Goal: Check status: Check status

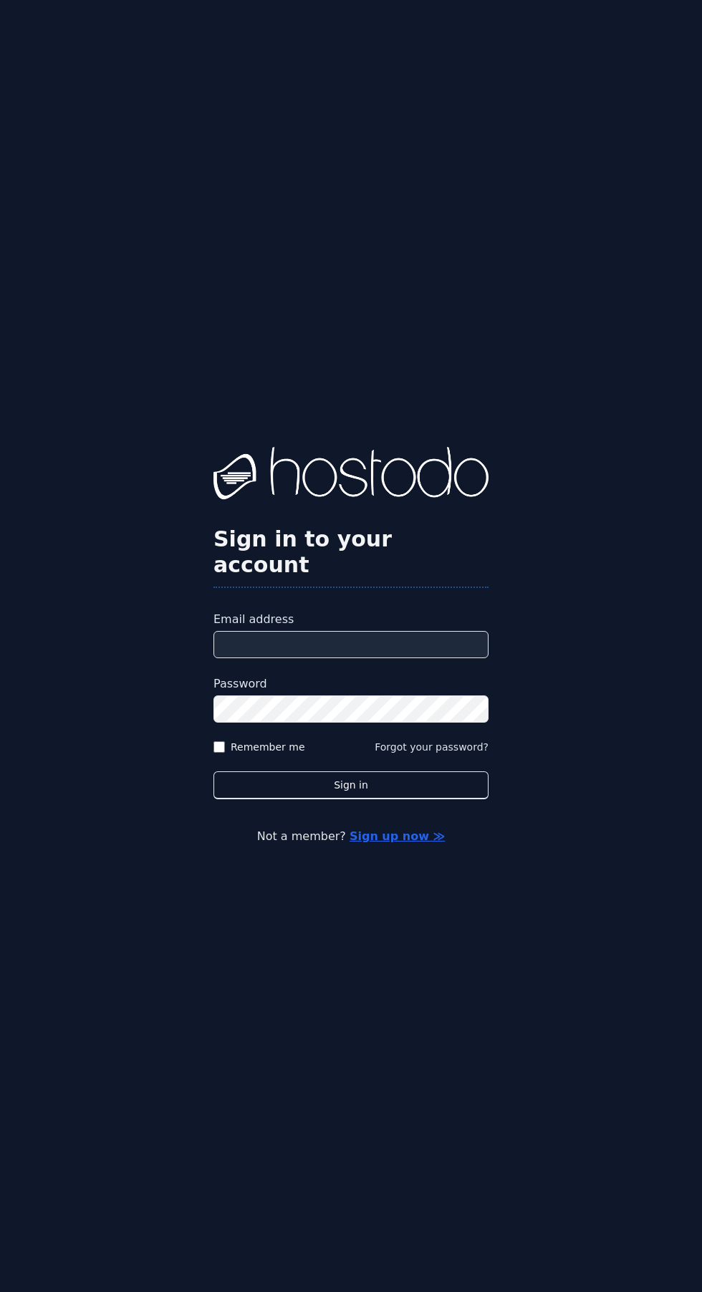
click at [399, 658] on input "Email address" at bounding box center [350, 644] width 275 height 27
type input "**********"
click at [213, 771] on button "Sign in" at bounding box center [350, 785] width 275 height 28
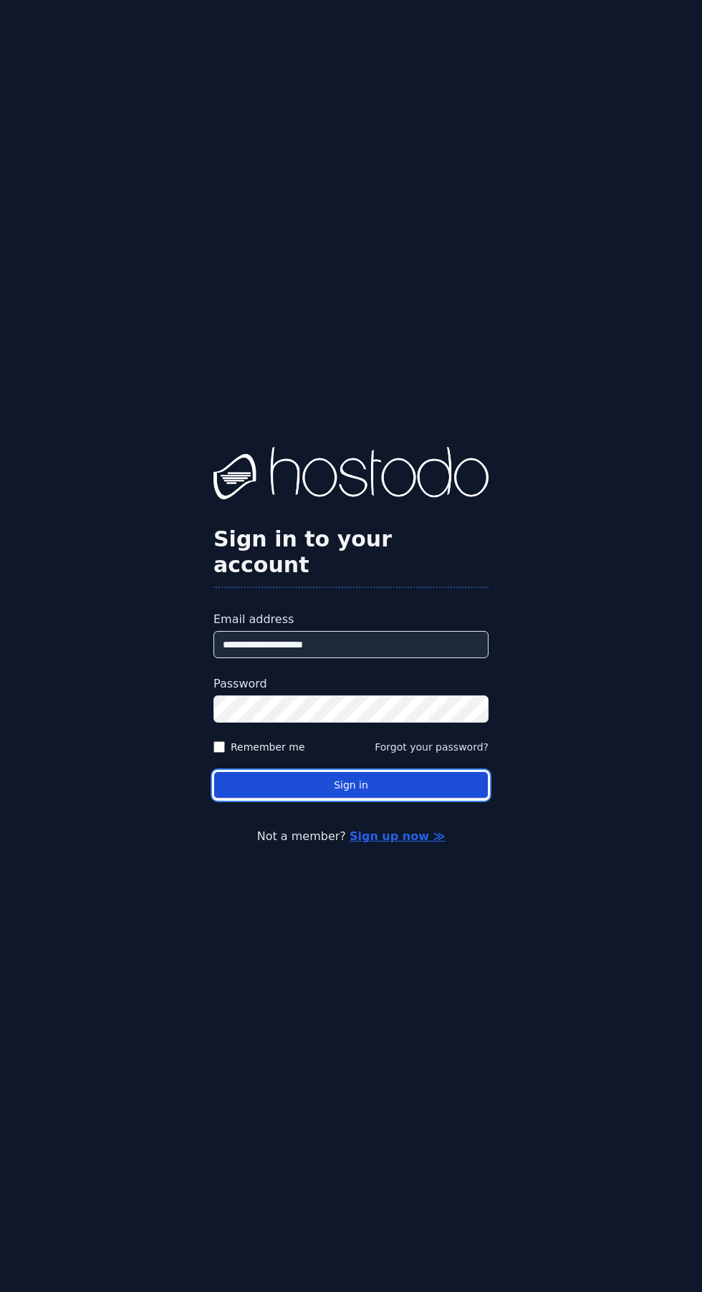
click at [377, 799] on button "Sign in" at bounding box center [350, 785] width 275 height 28
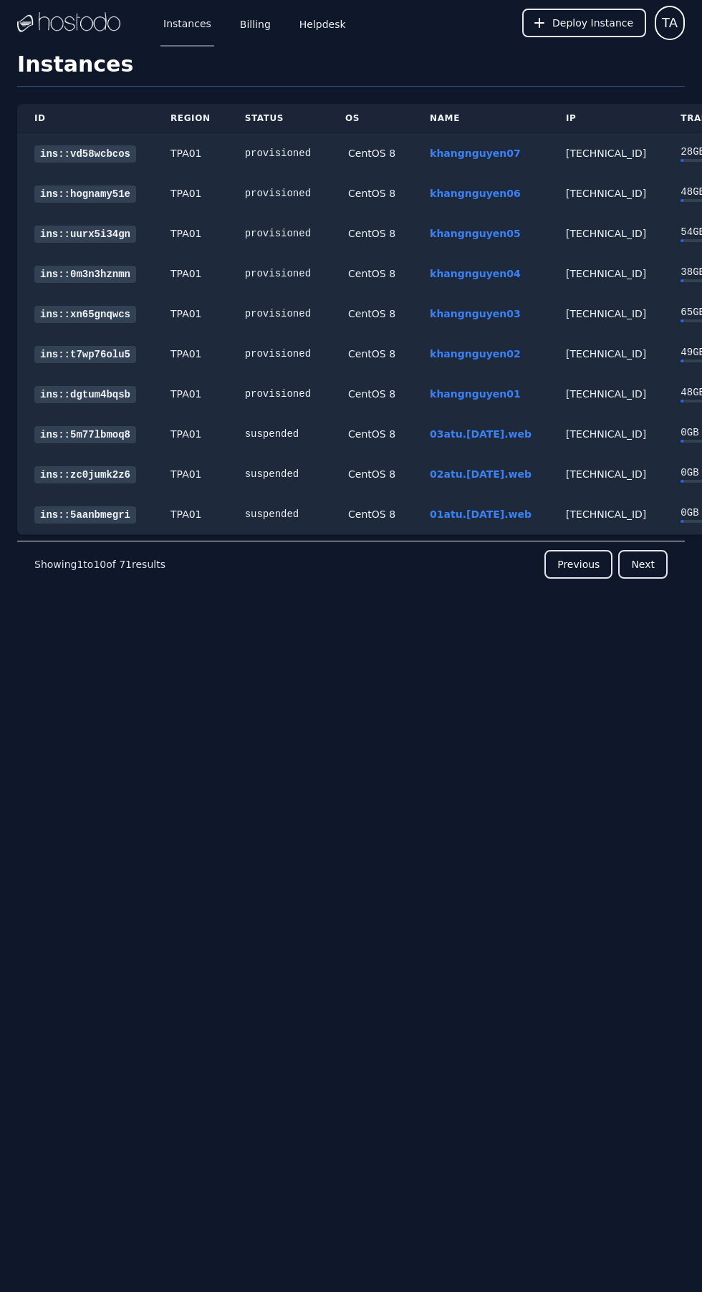
scroll to position [0, 82]
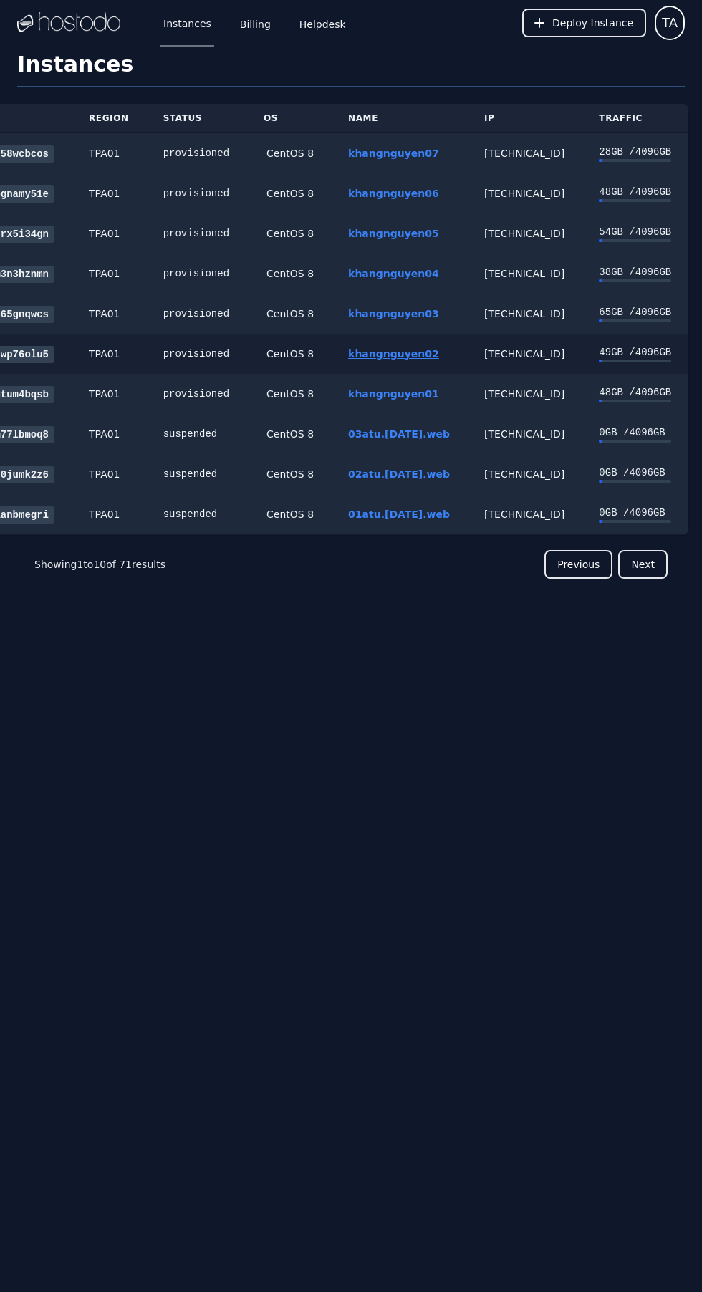
click at [374, 353] on link "khangnguyen02" at bounding box center [393, 353] width 91 height 11
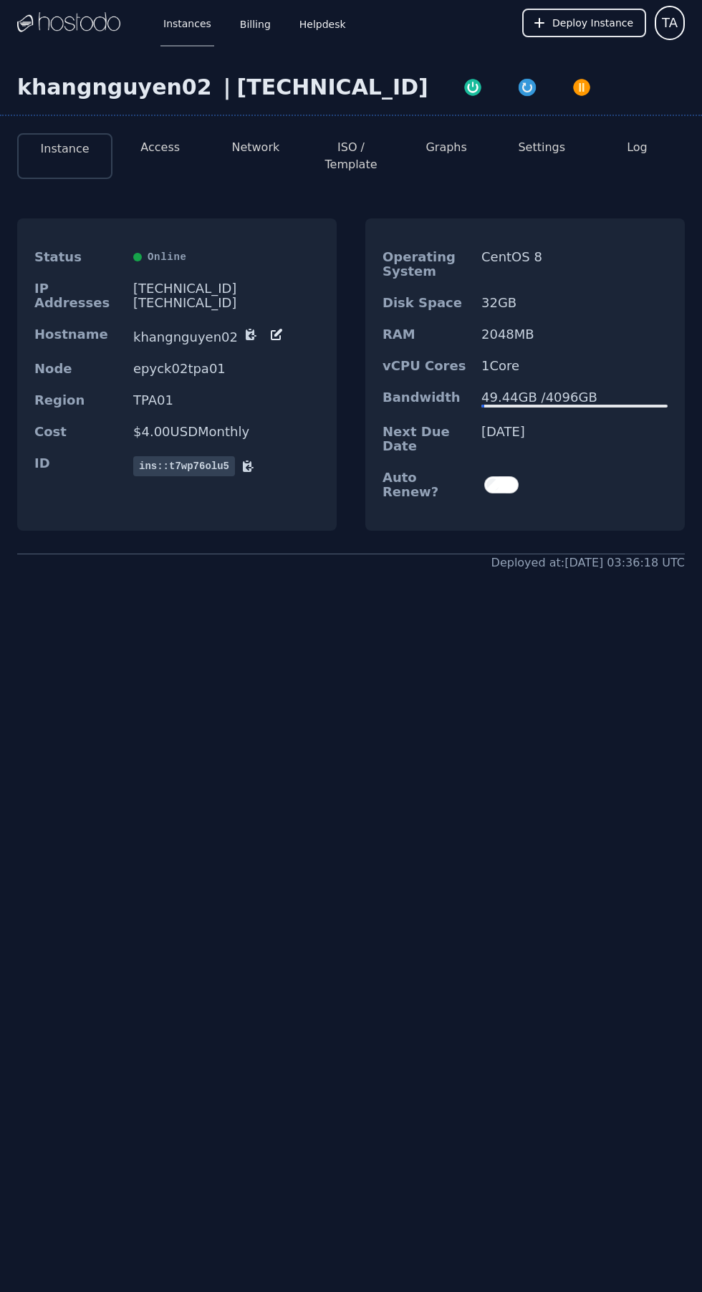
click at [448, 147] on button "Graphs" at bounding box center [445, 147] width 41 height 17
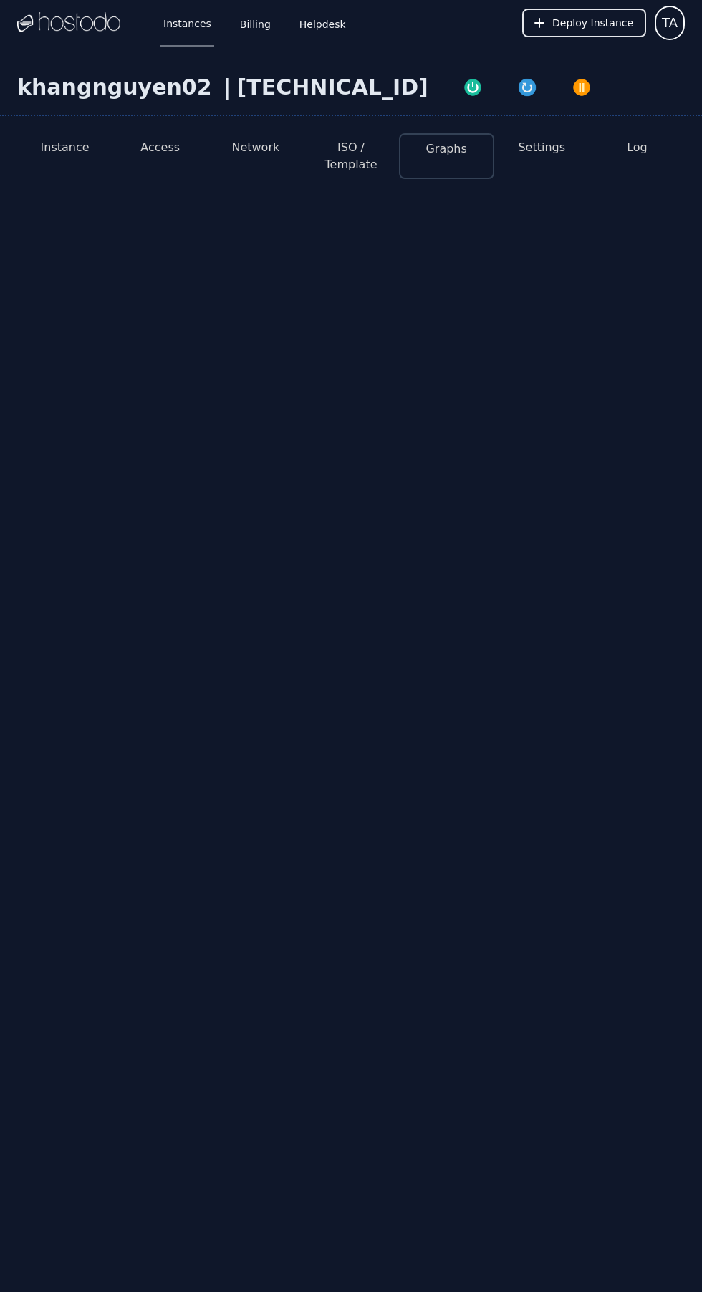
click at [453, 154] on button "Graphs" at bounding box center [445, 148] width 41 height 17
select select "***"
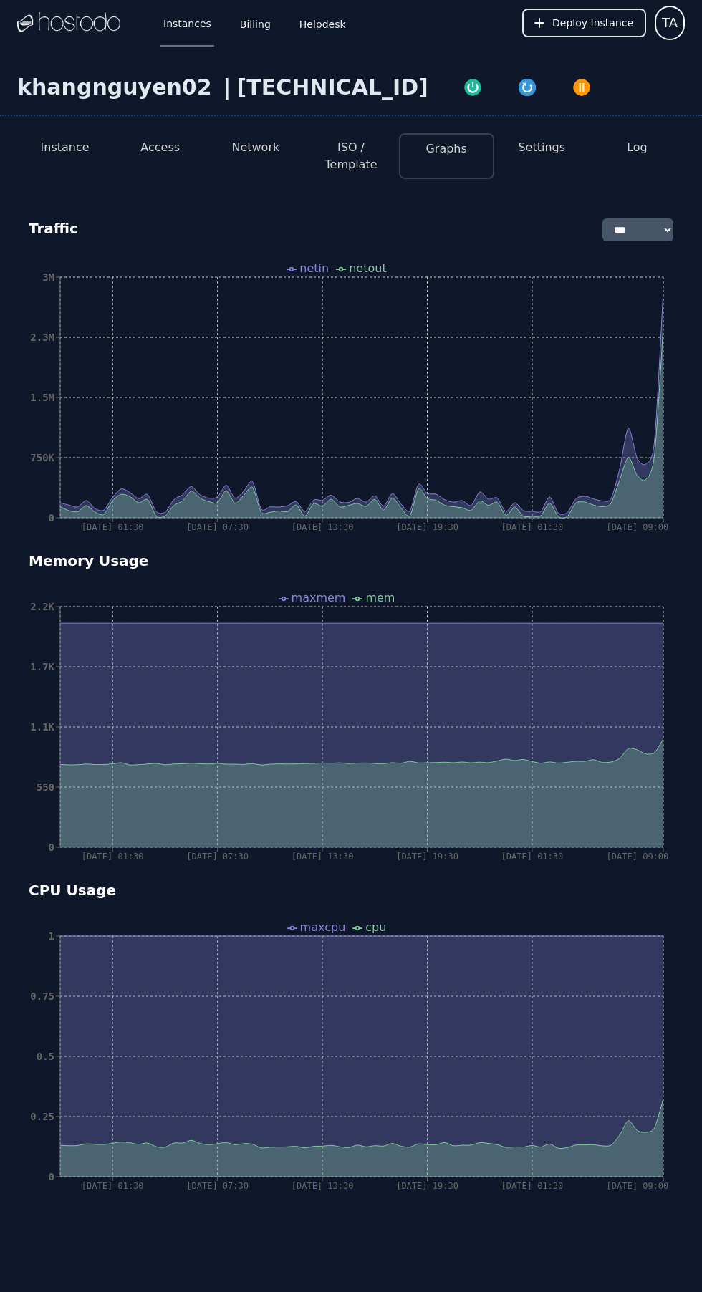
click at [645, 427] on icon "[DATE] 01:30 [DATE] 07:30 [DATE] 13:30 [DATE] 19:30 [DATE] 01:30 [DATE] 09:00 0…" at bounding box center [350, 396] width 667 height 286
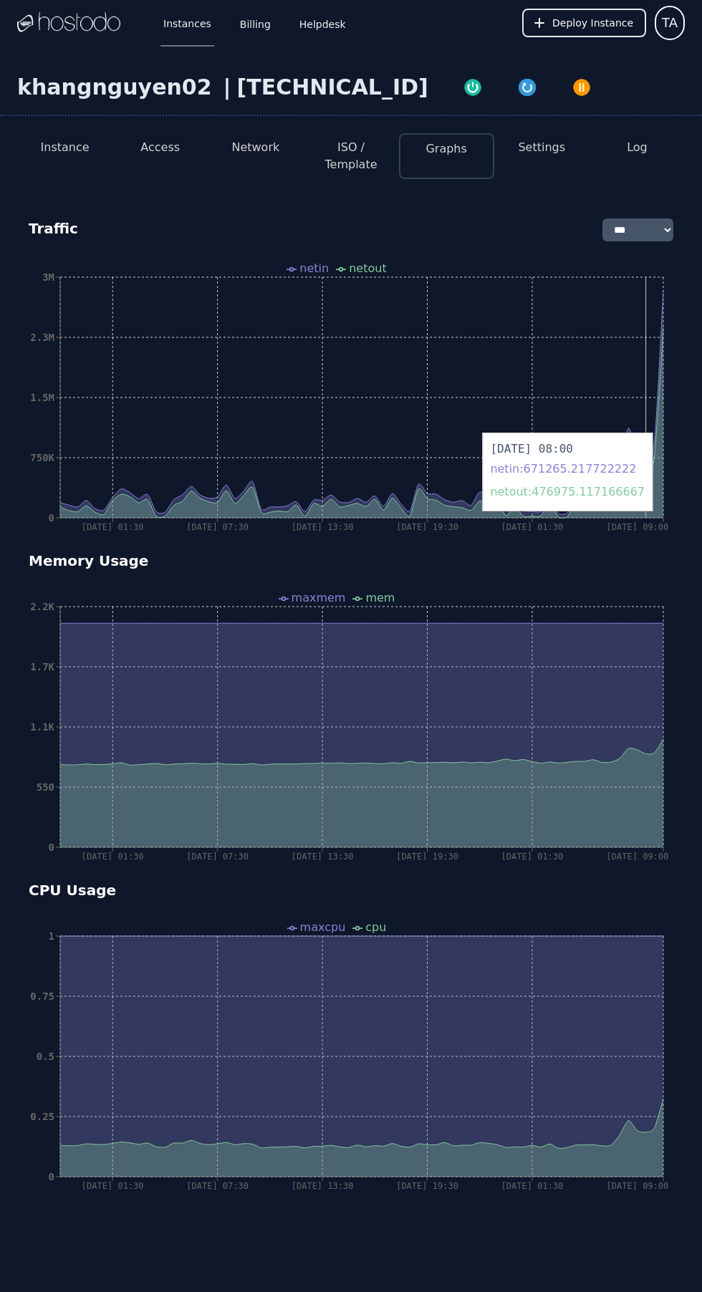
click at [645, 381] on icon "[DATE] 01:30 [DATE] 07:30 [DATE] 13:30 [DATE] 19:30 [DATE] 01:30 [DATE] 09:00 0…" at bounding box center [350, 396] width 667 height 286
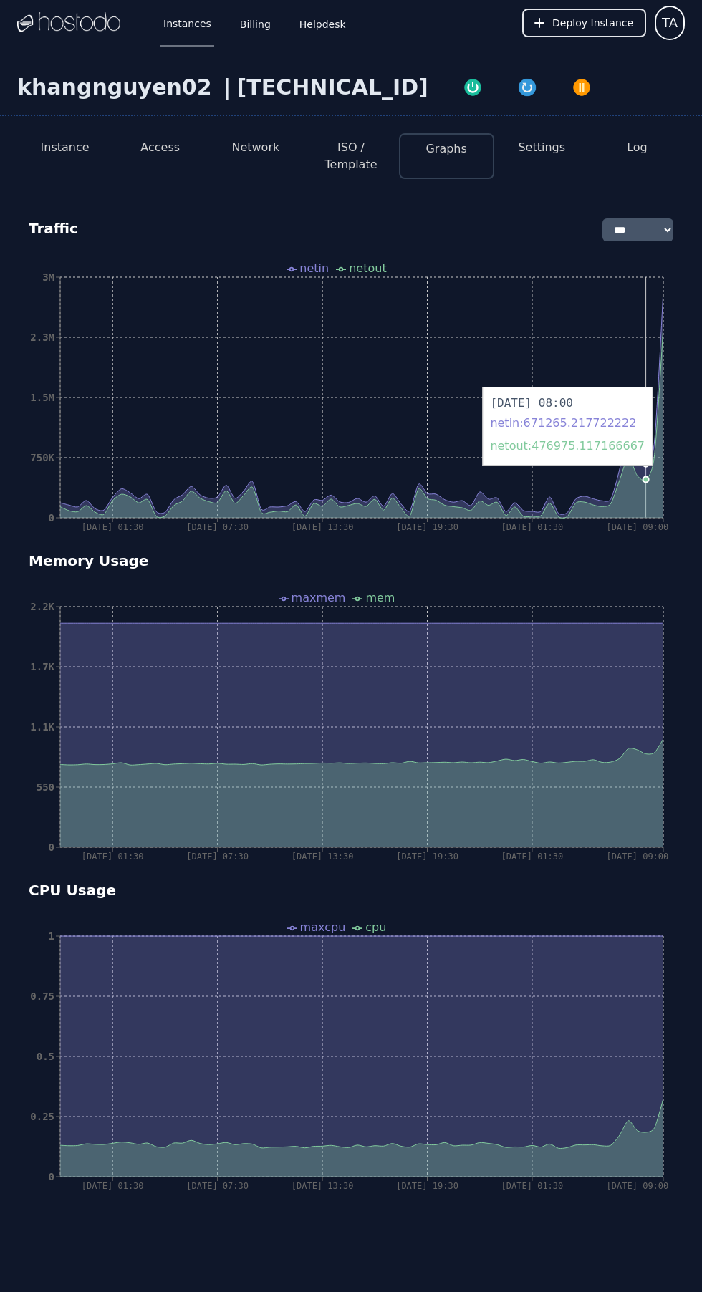
click at [662, 369] on icon at bounding box center [361, 422] width 603 height 193
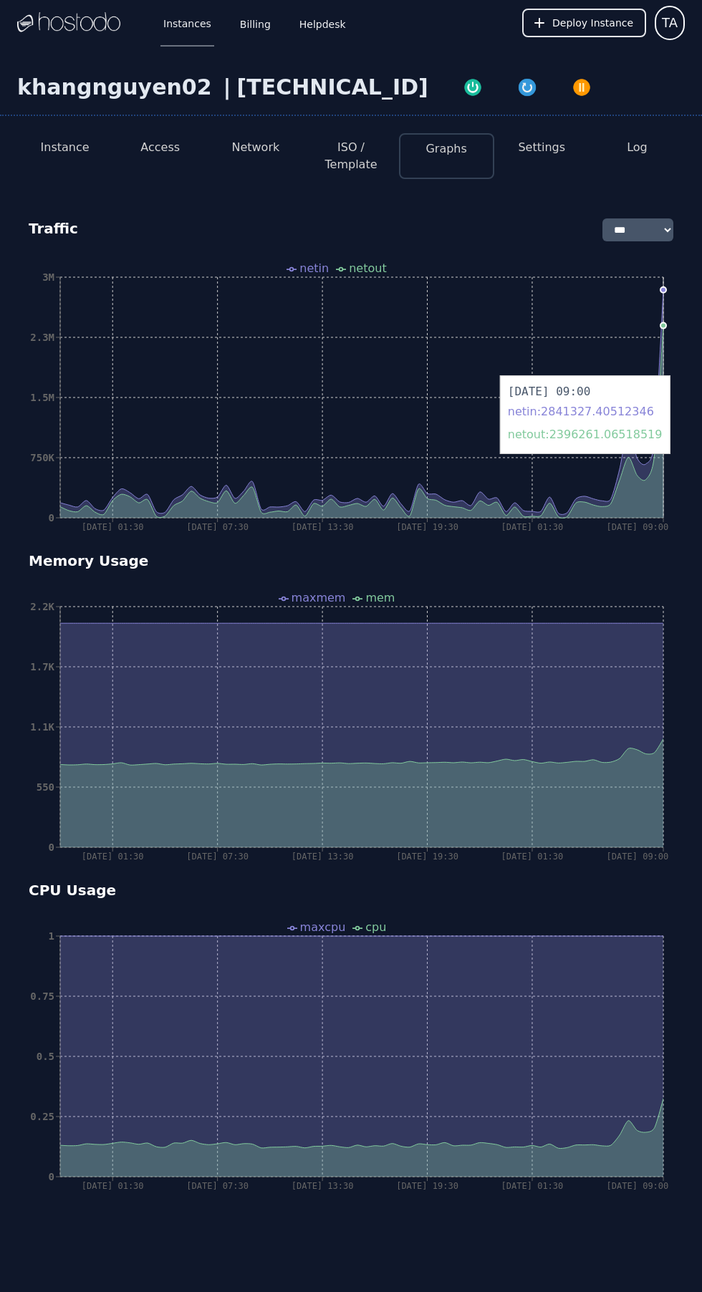
click at [653, 493] on icon at bounding box center [361, 422] width 603 height 193
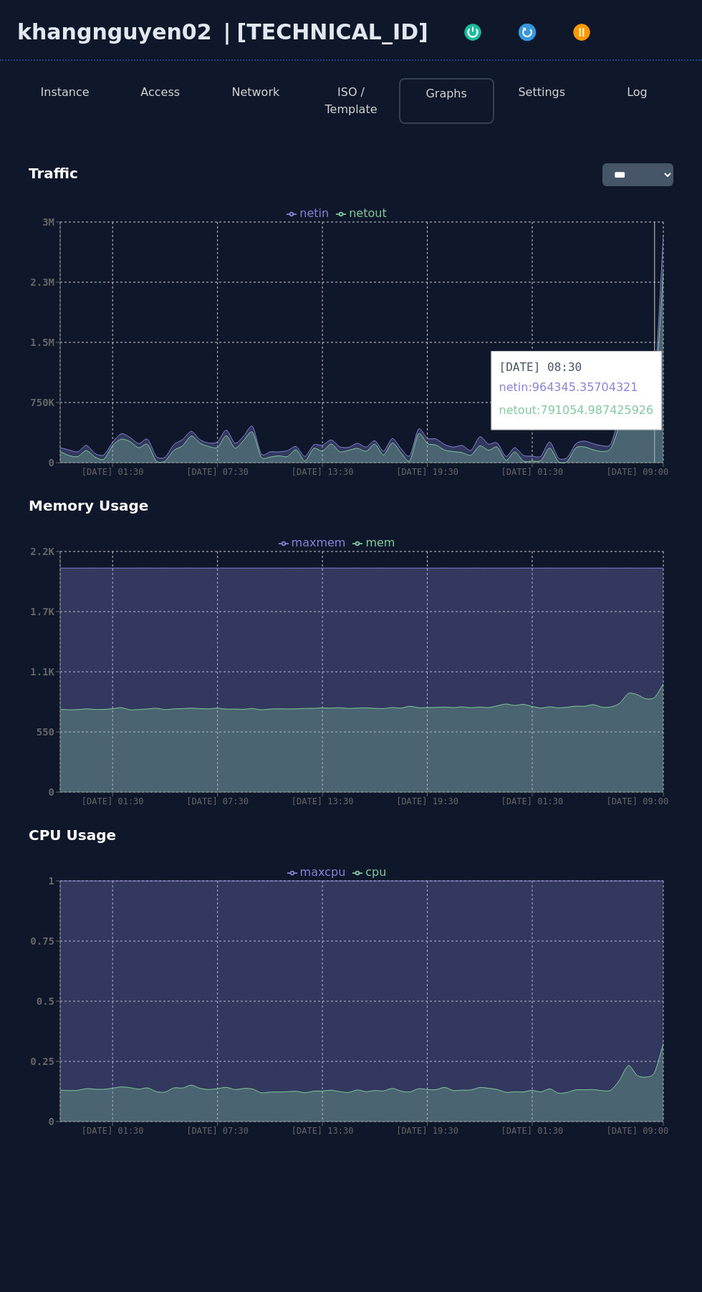
scroll to position [54, 0]
click at [559, 684] on icon at bounding box center [361, 680] width 603 height 224
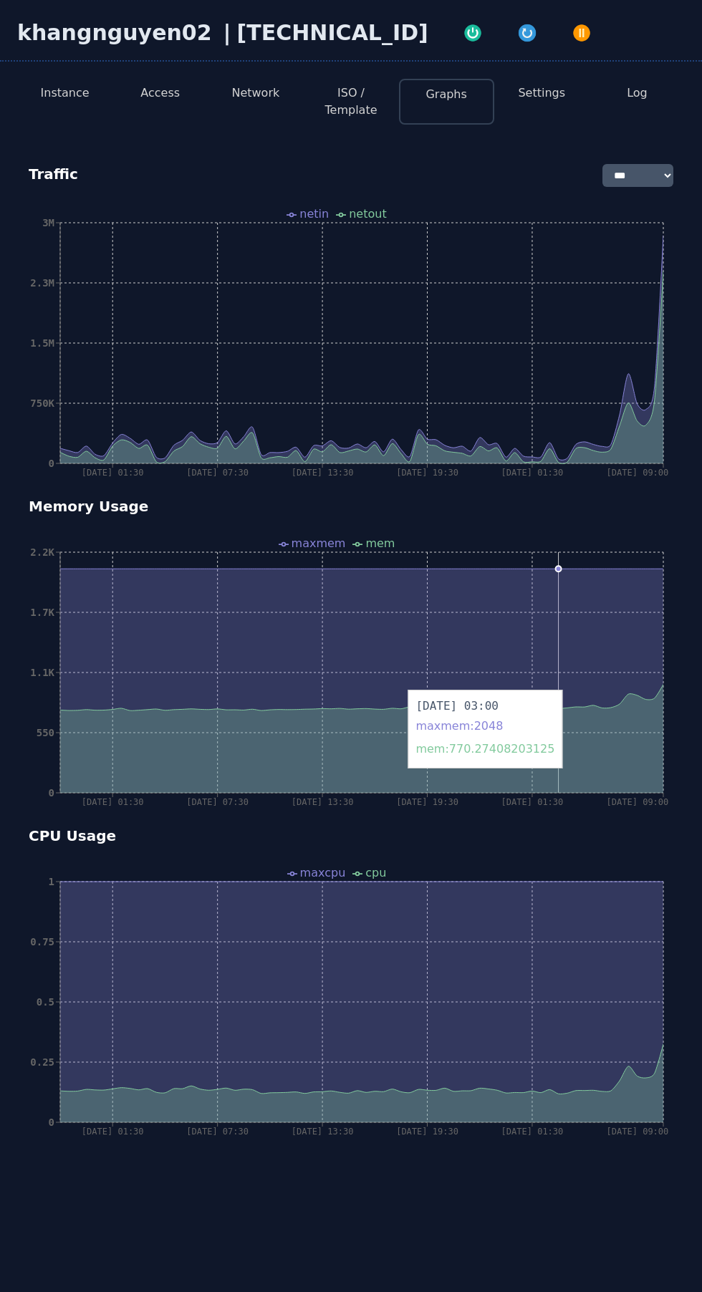
click at [656, 690] on icon at bounding box center [361, 680] width 603 height 224
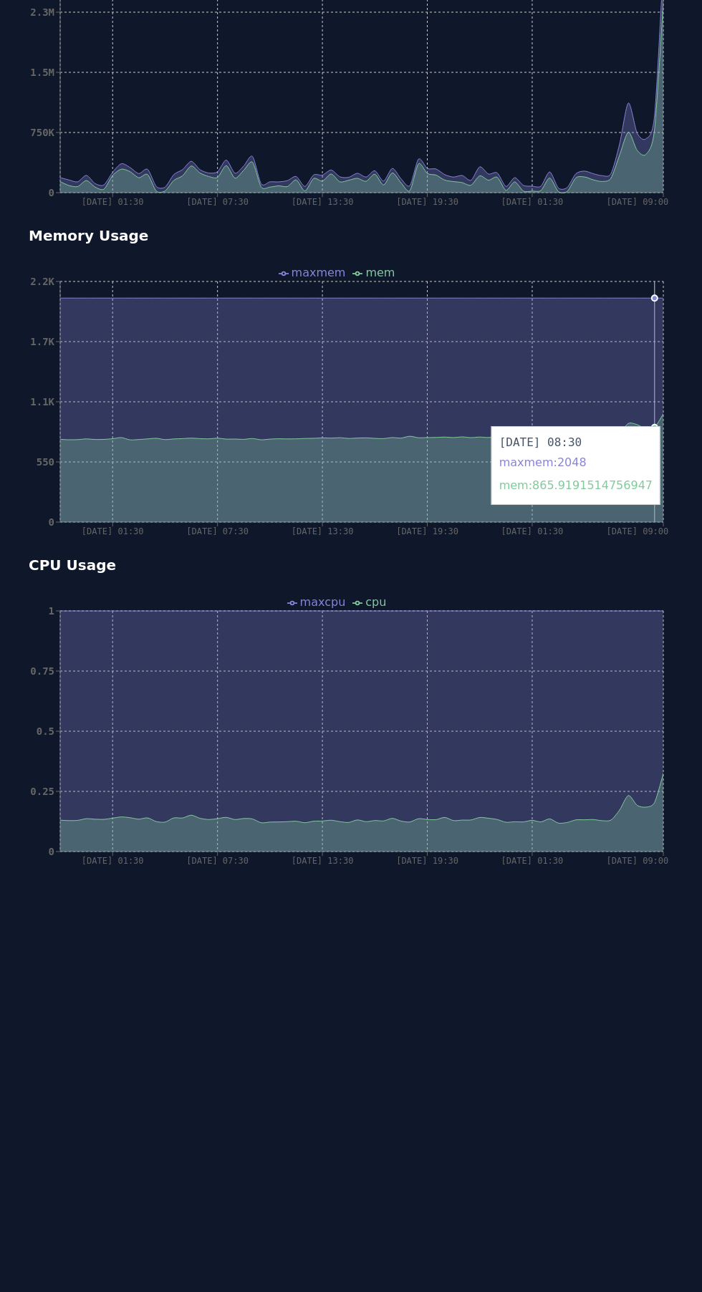
scroll to position [349, 0]
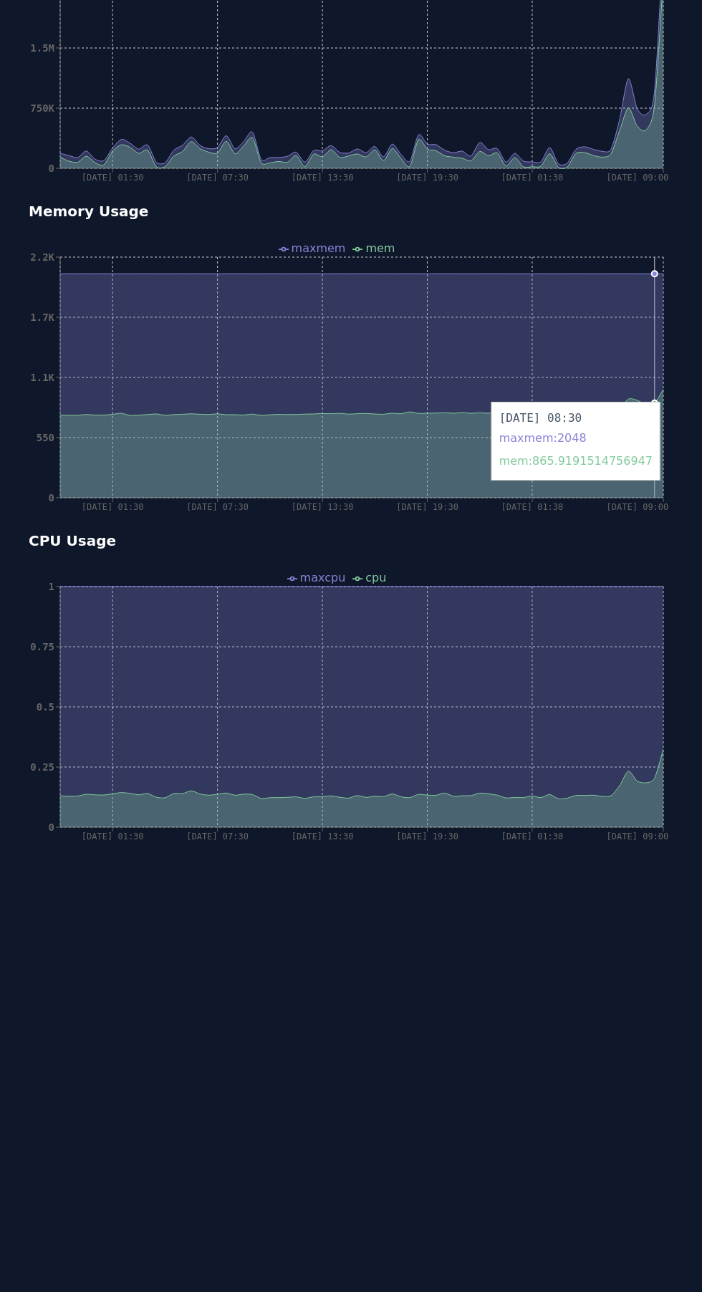
click at [639, 768] on icon at bounding box center [361, 706] width 603 height 241
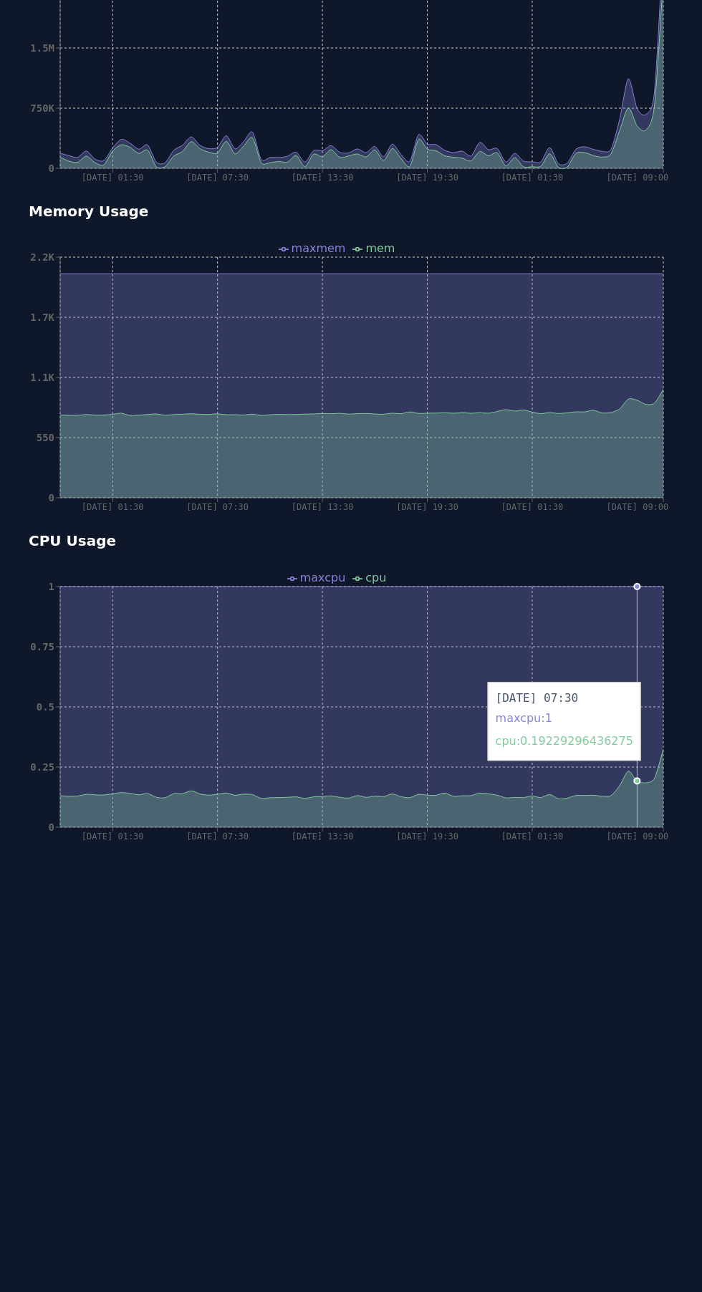
click at [631, 785] on icon at bounding box center [361, 788] width 603 height 78
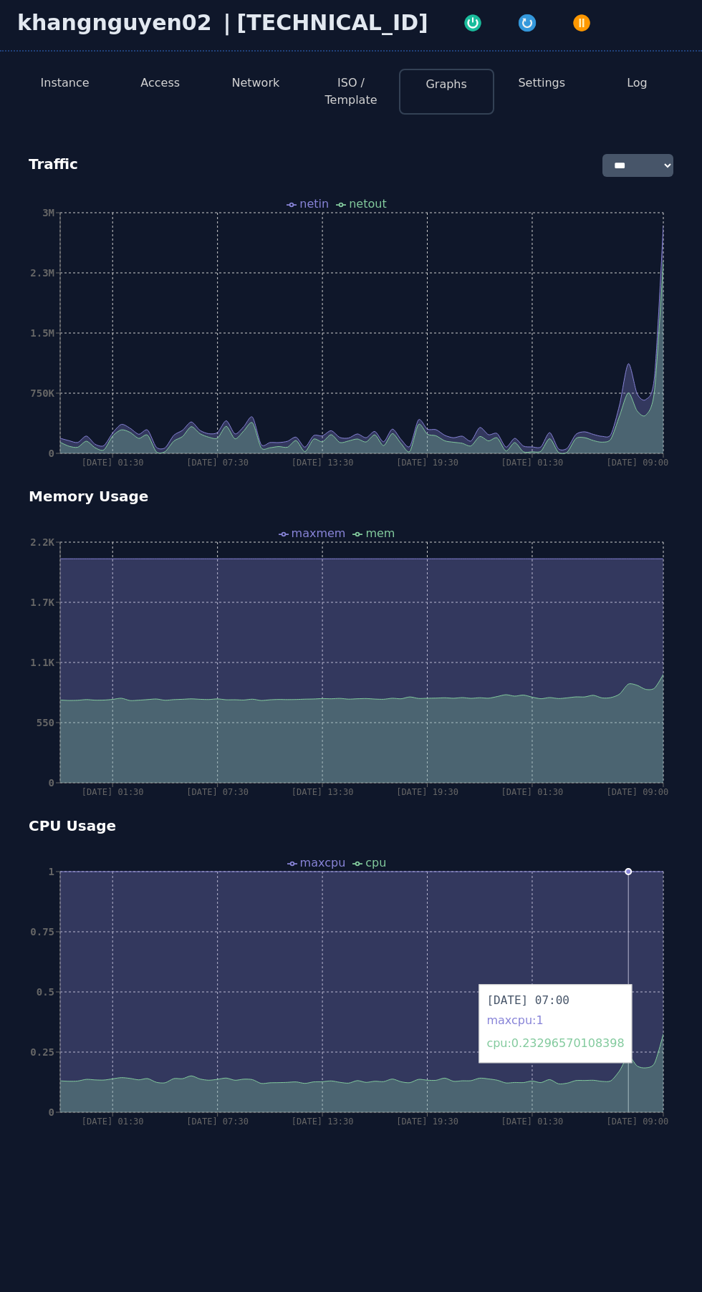
scroll to position [0, 0]
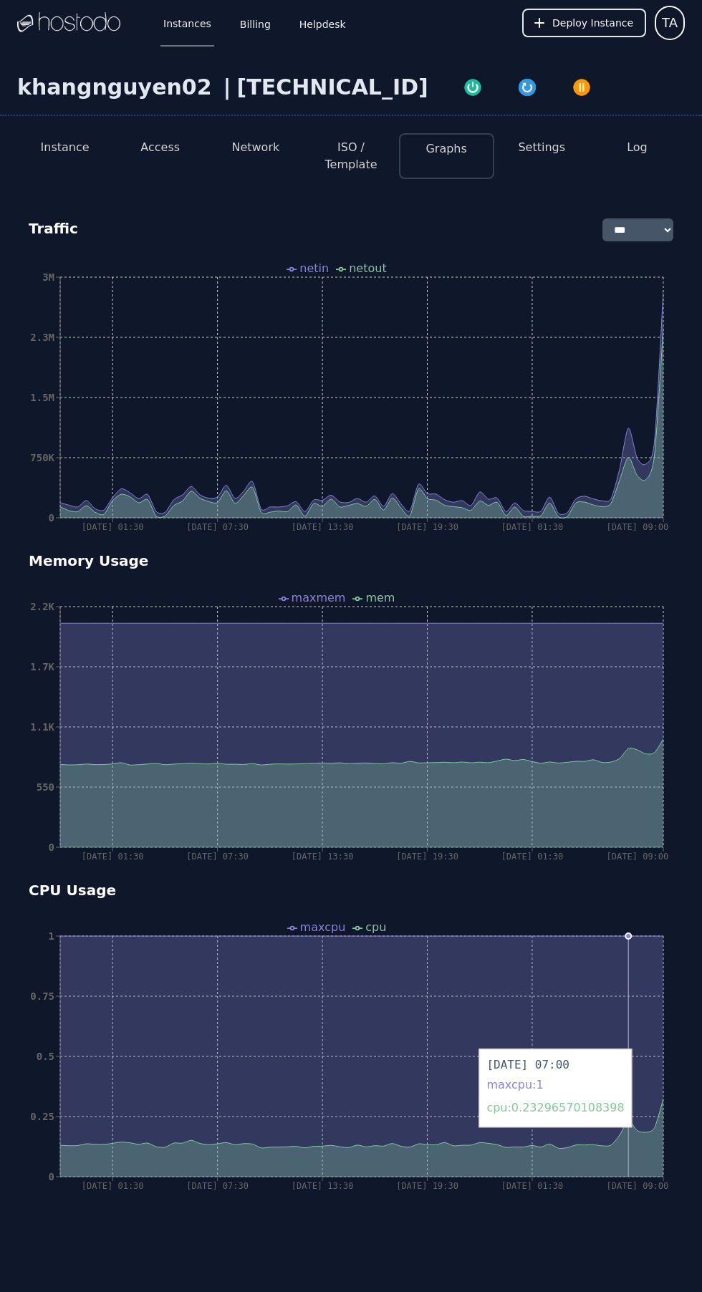
click at [64, 147] on button "Instance" at bounding box center [65, 147] width 49 height 17
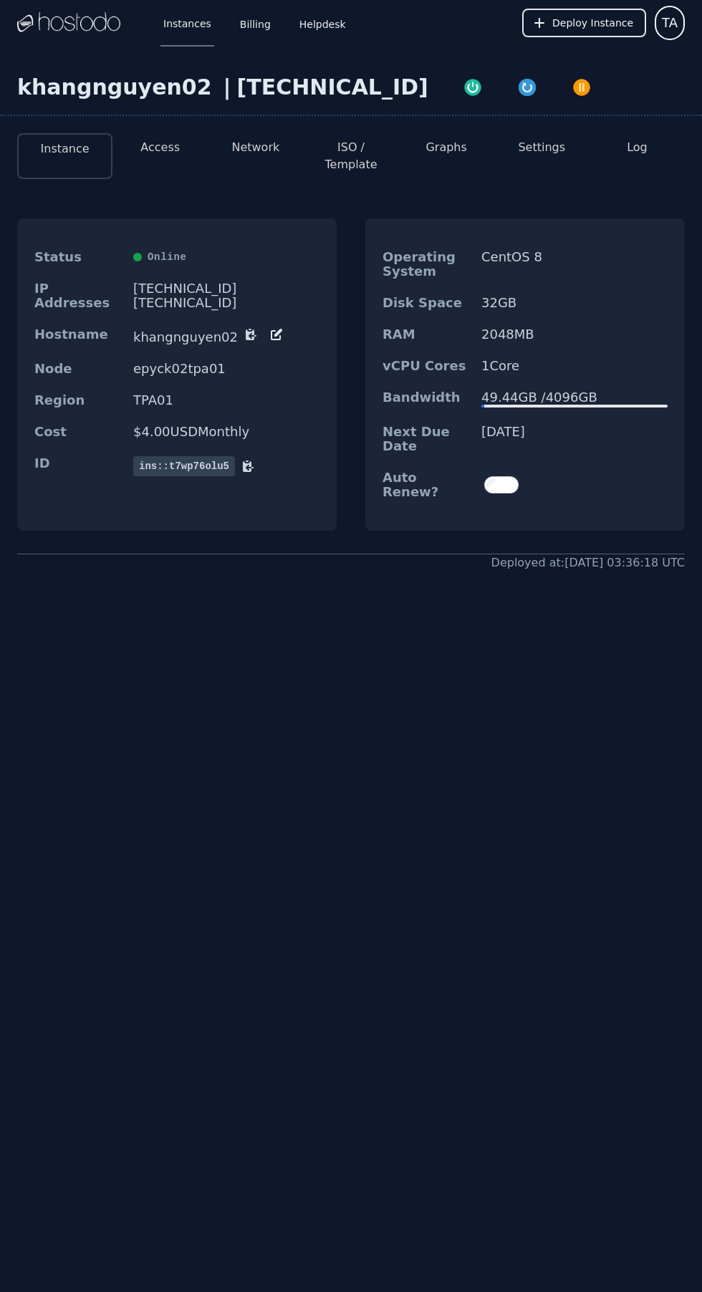
scroll to position [20, 0]
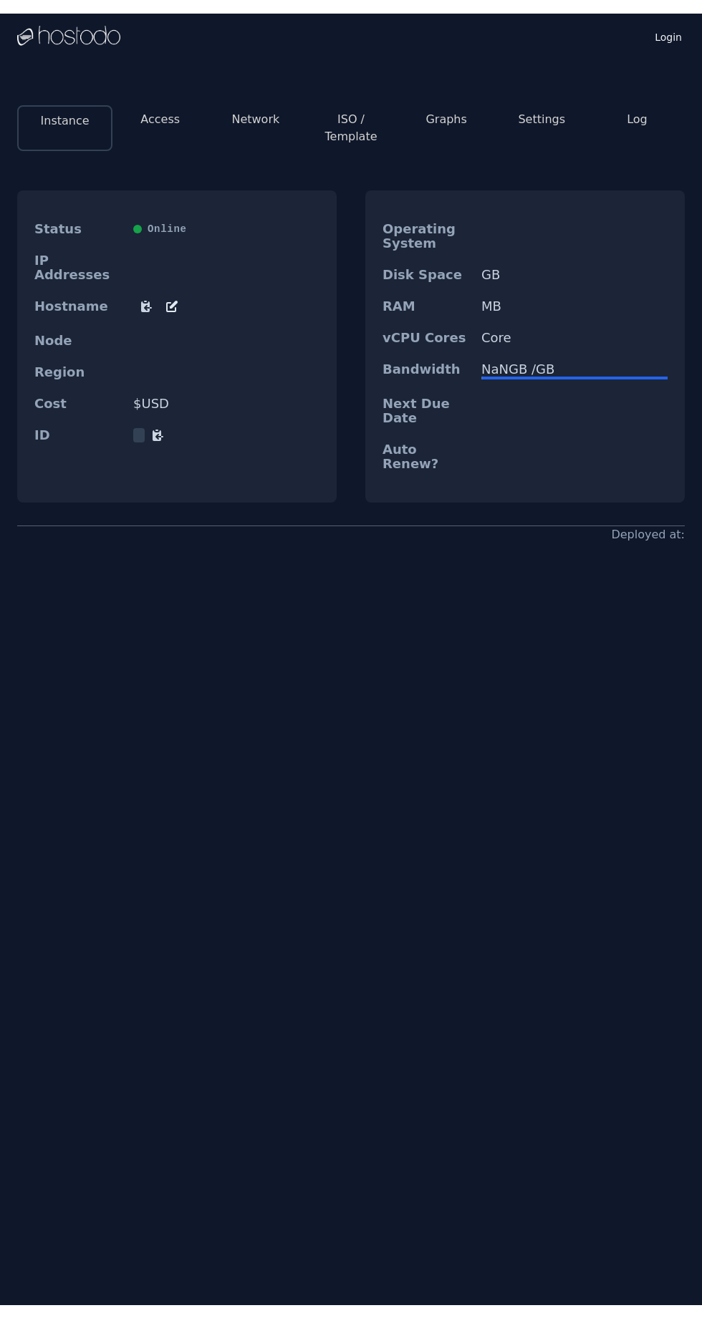
scroll to position [20, 0]
